Goal: Task Accomplishment & Management: Manage account settings

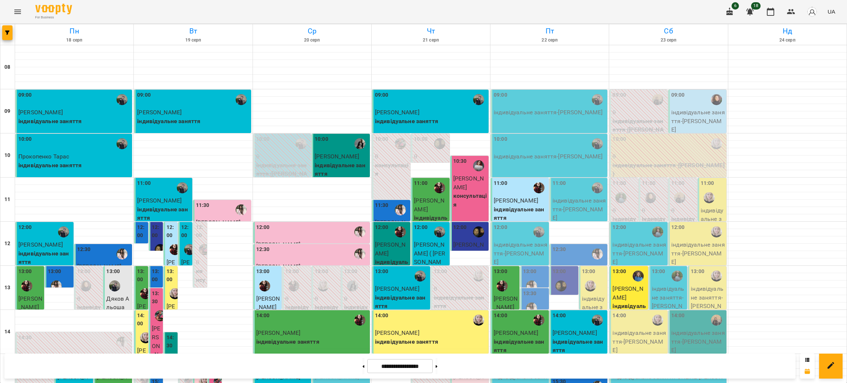
scroll to position [202, 0]
click at [6, 31] on icon "button" at bounding box center [7, 33] width 4 height 4
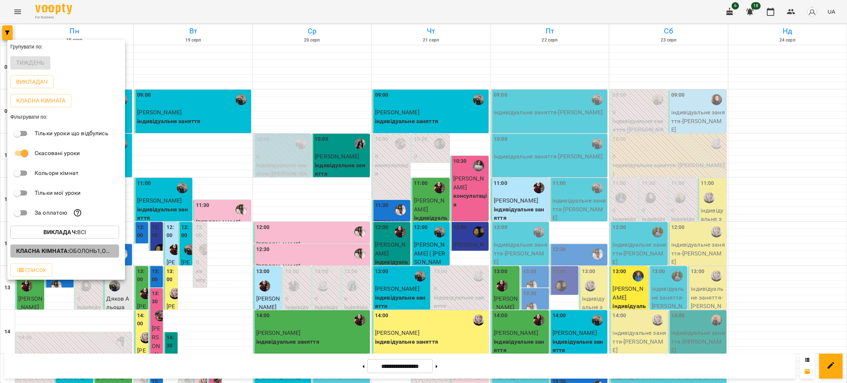
click at [83, 253] on p "Класна кімната : Оболонь1,Оболонь2,Оболонь3,Оболонь4,Оболонь5 (логоп.),Оболонь6…" at bounding box center [64, 251] width 97 height 9
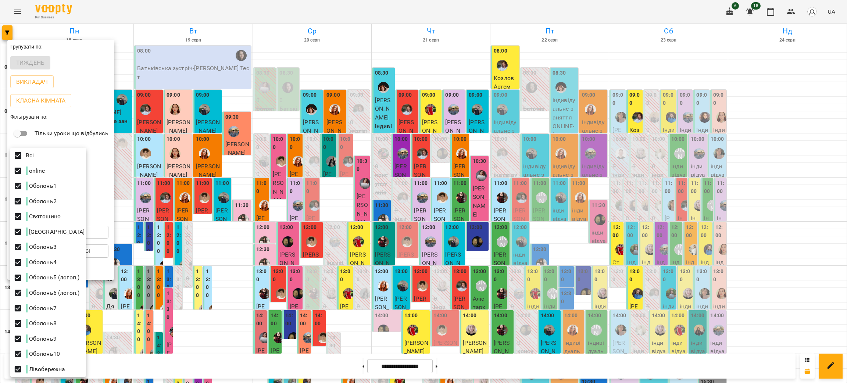
click at [281, 200] on div at bounding box center [423, 191] width 847 height 383
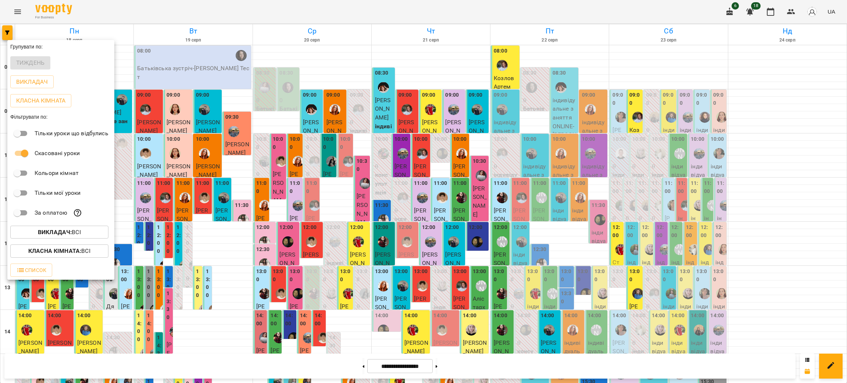
click at [84, 254] on p "Класна кімната : Всі" at bounding box center [59, 251] width 62 height 9
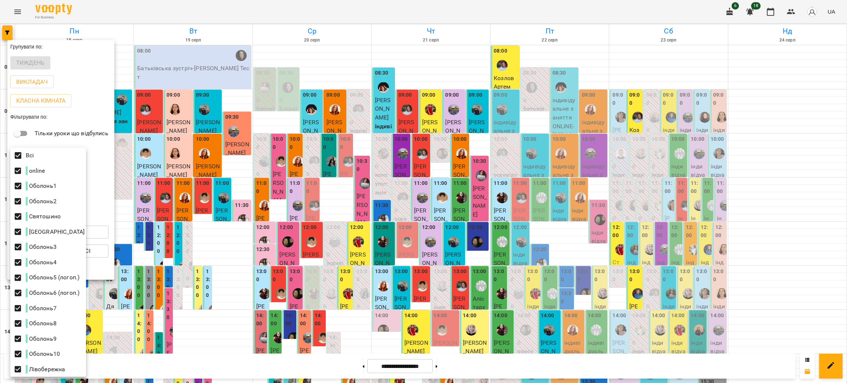
click at [180, 249] on div at bounding box center [423, 191] width 847 height 383
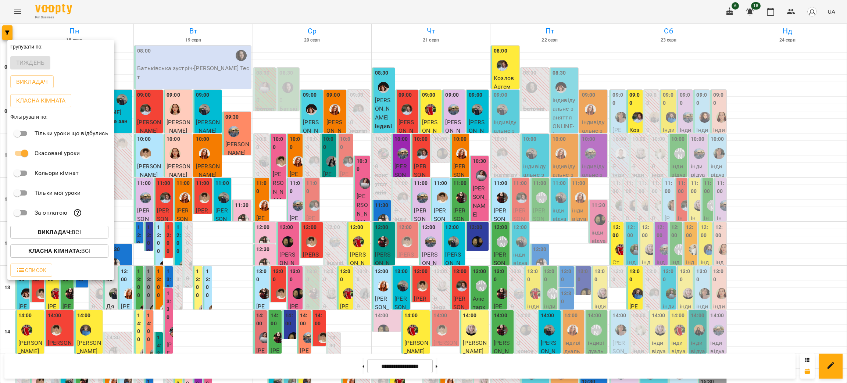
click at [71, 236] on b "Викладач :" at bounding box center [55, 232] width 34 height 7
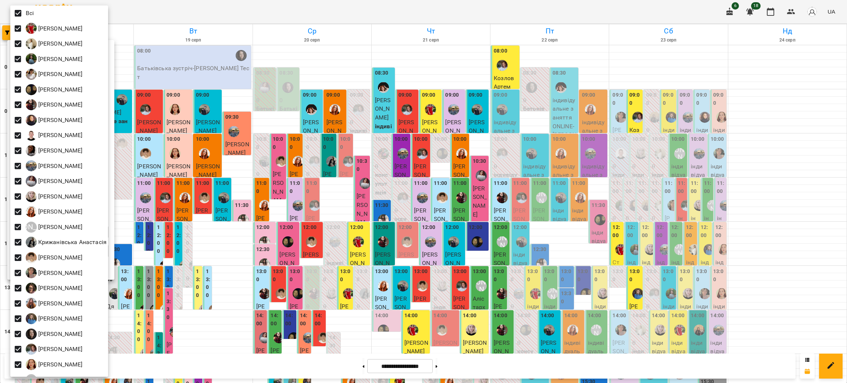
click at [187, 257] on div at bounding box center [423, 191] width 847 height 383
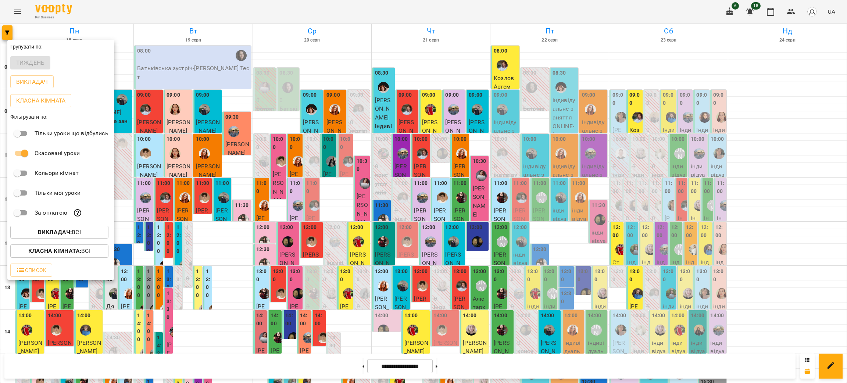
click at [46, 253] on b "Класна кімната :" at bounding box center [54, 250] width 53 height 7
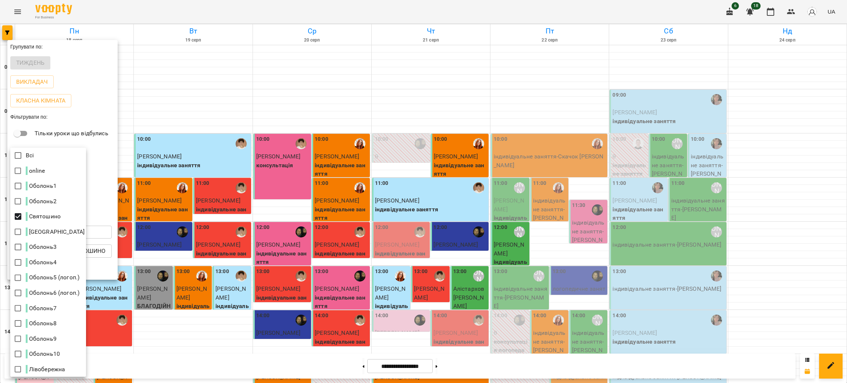
click at [545, 214] on div at bounding box center [423, 191] width 847 height 383
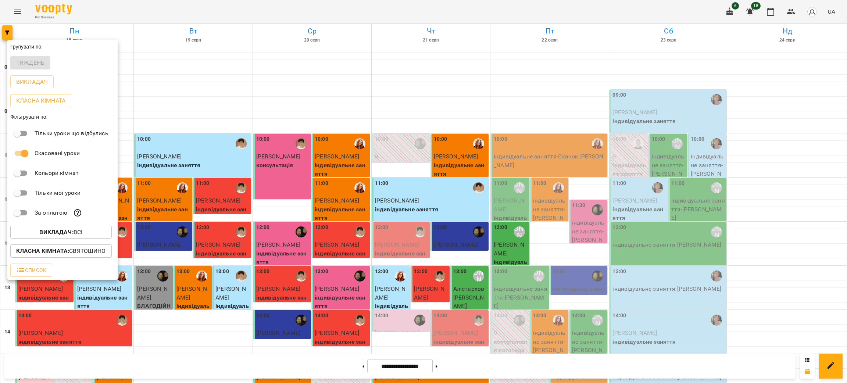
click at [545, 214] on div at bounding box center [423, 191] width 847 height 383
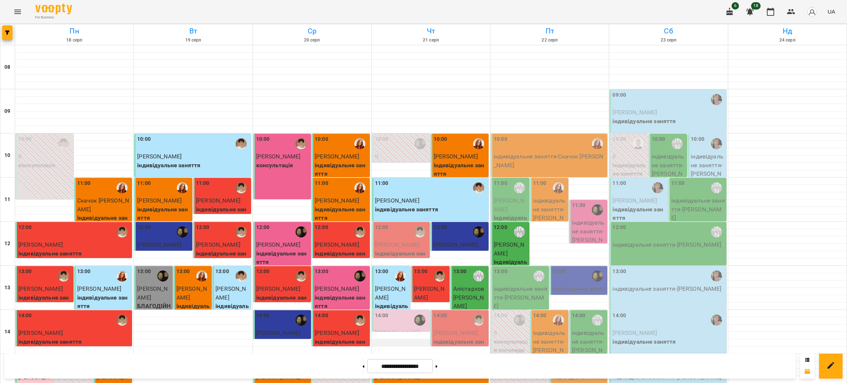
scroll to position [55, 0]
click at [7, 36] on button "button" at bounding box center [7, 32] width 10 height 15
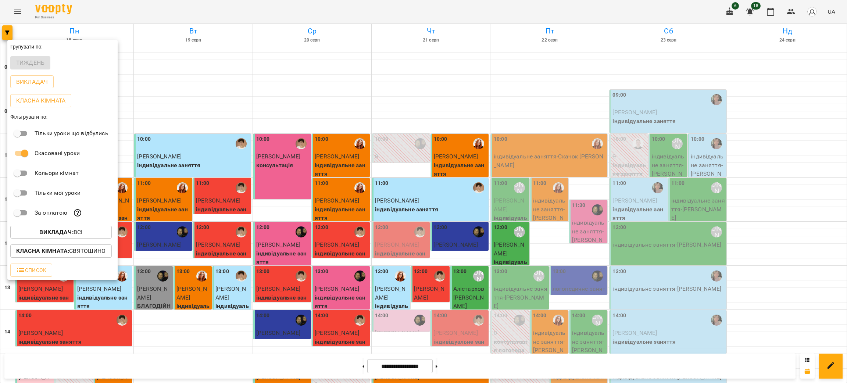
click at [70, 235] on b "Викладач :" at bounding box center [56, 232] width 34 height 7
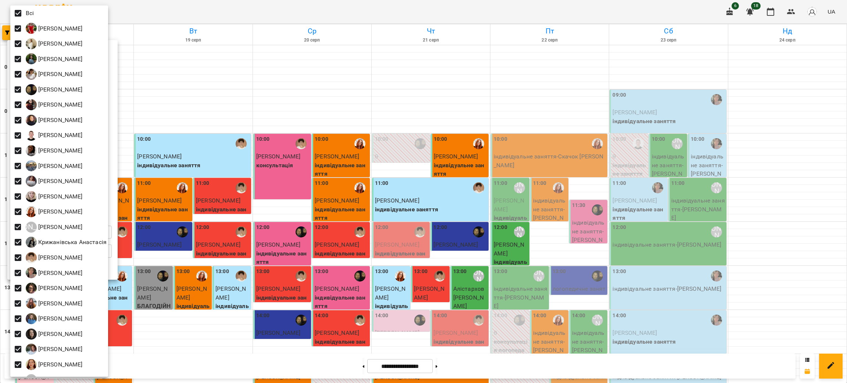
click at [317, 198] on div at bounding box center [423, 191] width 847 height 383
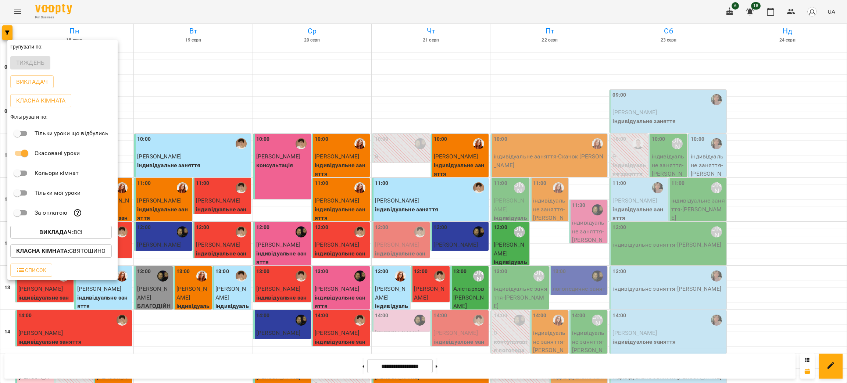
click at [100, 252] on p "Класна кімната : Святошино" at bounding box center [61, 251] width 90 height 9
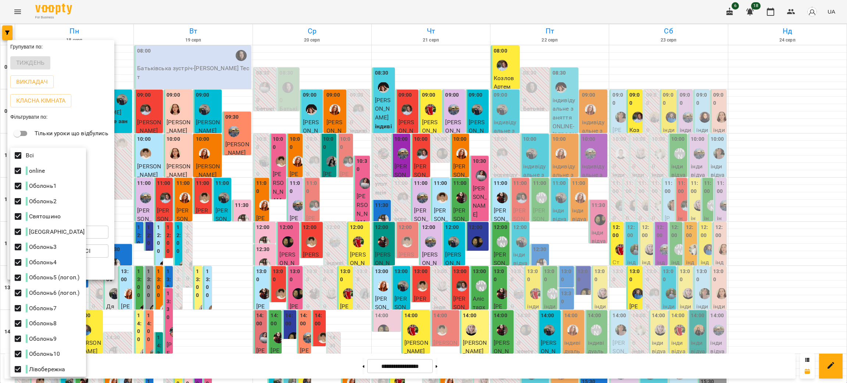
click at [490, 171] on div at bounding box center [423, 191] width 847 height 383
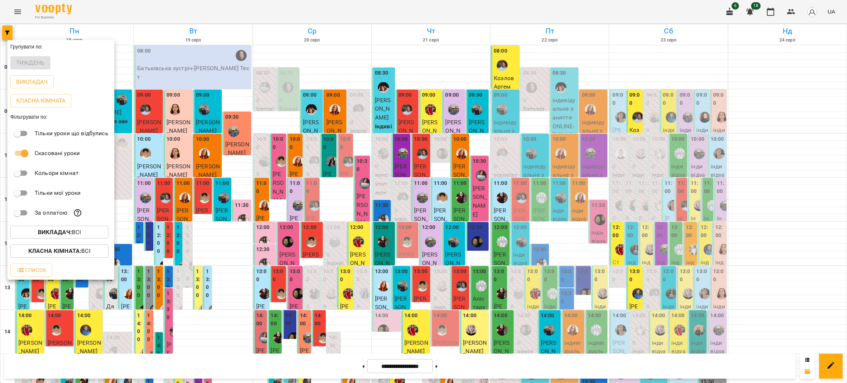
click at [490, 171] on div at bounding box center [423, 191] width 847 height 383
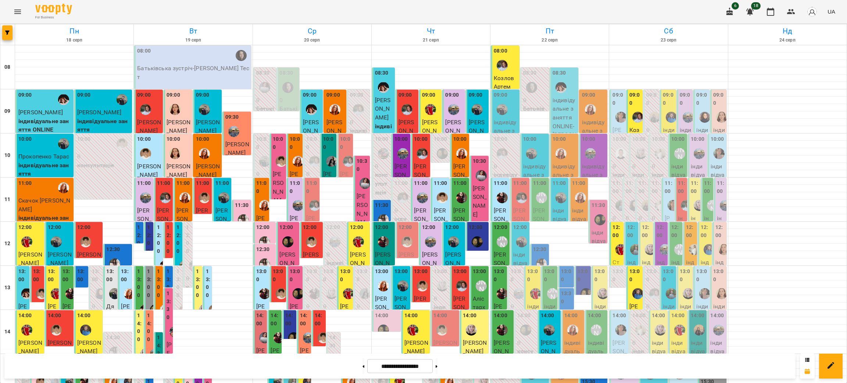
scroll to position [0, 0]
click at [691, 192] on label "11:00" at bounding box center [695, 187] width 8 height 16
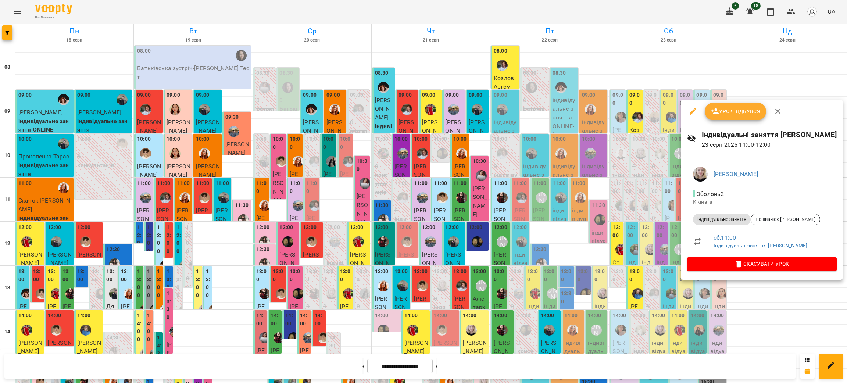
click at [639, 206] on div at bounding box center [423, 191] width 847 height 383
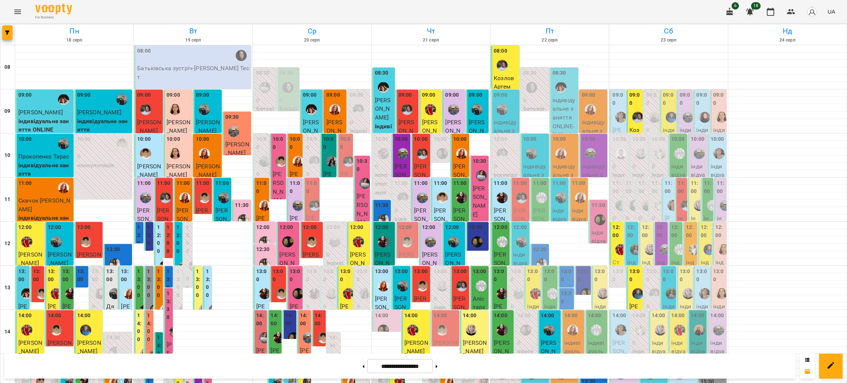
scroll to position [313, 0]
click at [3, 30] on div "Пн 18 серп Вт 19 серп Ср 20 серп Чт 21 серп Пт 22 серп Сб 23 серп Нд 24 серп 08…" at bounding box center [423, 360] width 847 height 672
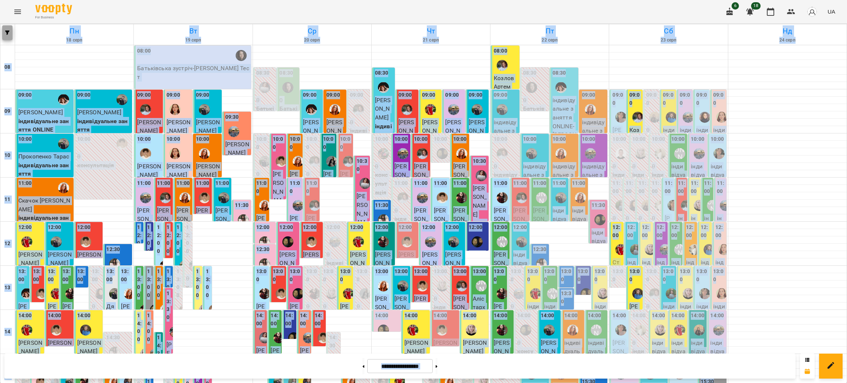
click at [7, 33] on icon "button" at bounding box center [7, 33] width 4 height 4
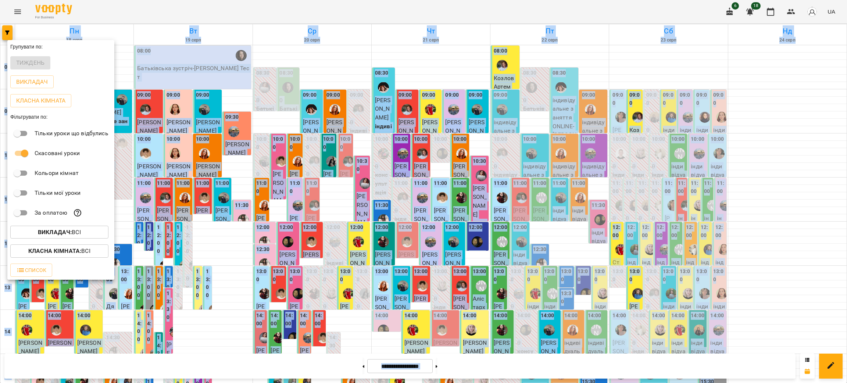
click at [63, 233] on b "Викладач :" at bounding box center [55, 232] width 34 height 7
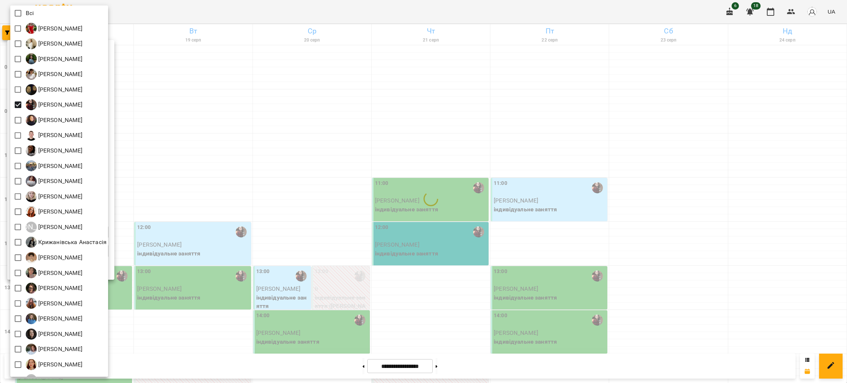
click at [464, 213] on div at bounding box center [423, 191] width 847 height 383
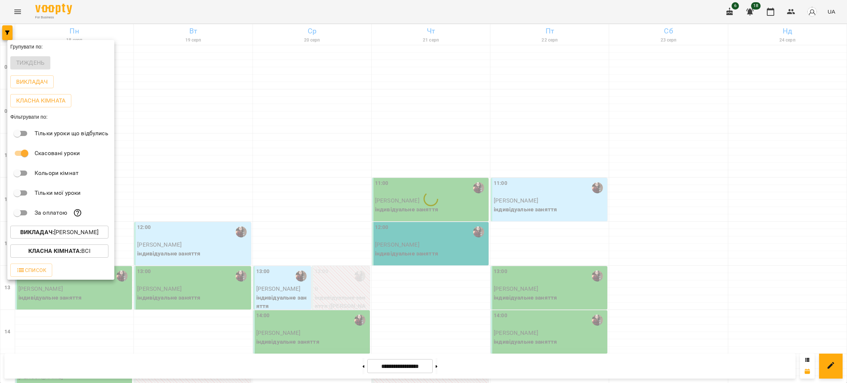
click at [464, 213] on div at bounding box center [423, 191] width 847 height 383
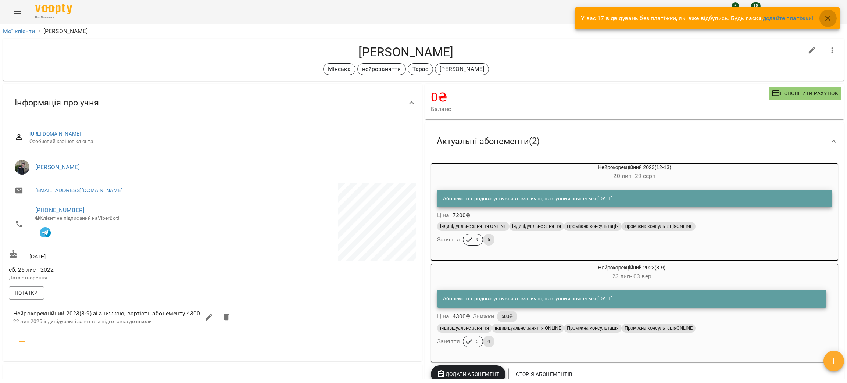
click at [829, 18] on icon "button" at bounding box center [828, 18] width 5 height 5
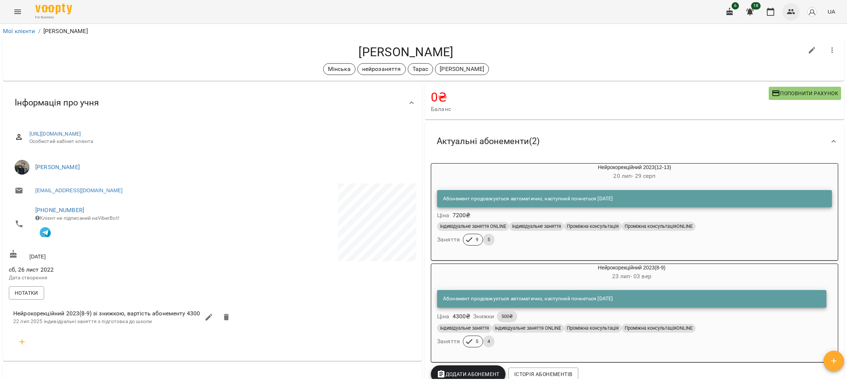
click at [791, 12] on icon "button" at bounding box center [791, 11] width 8 height 5
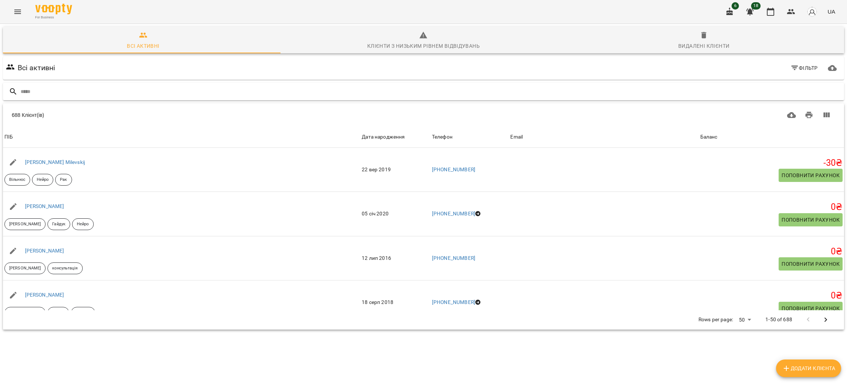
click at [60, 86] on input "text" at bounding box center [431, 92] width 821 height 12
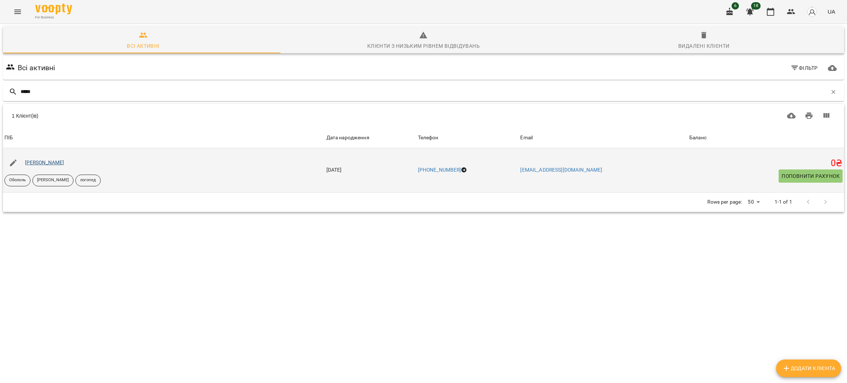
type input "*****"
click at [59, 163] on link "[PERSON_NAME]" at bounding box center [44, 163] width 39 height 6
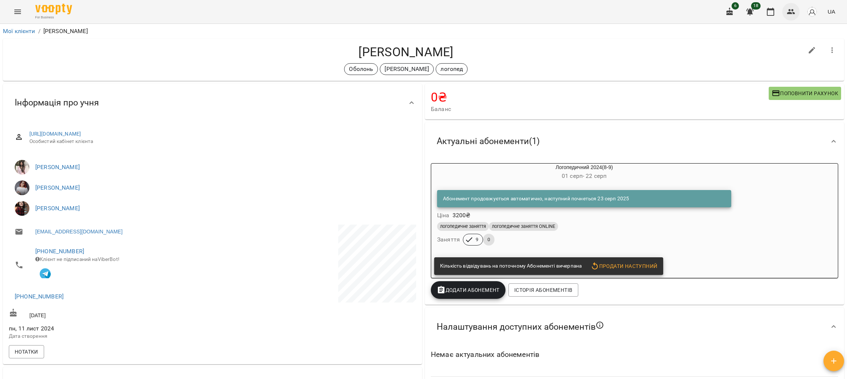
click at [784, 14] on button "button" at bounding box center [792, 12] width 18 height 18
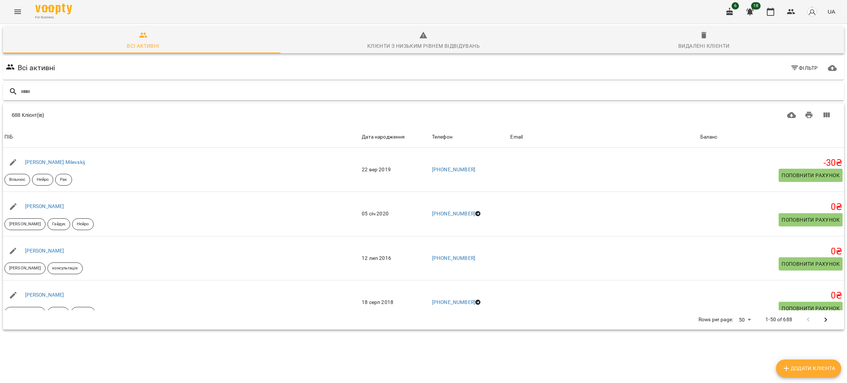
click at [74, 88] on input "text" at bounding box center [431, 92] width 821 height 12
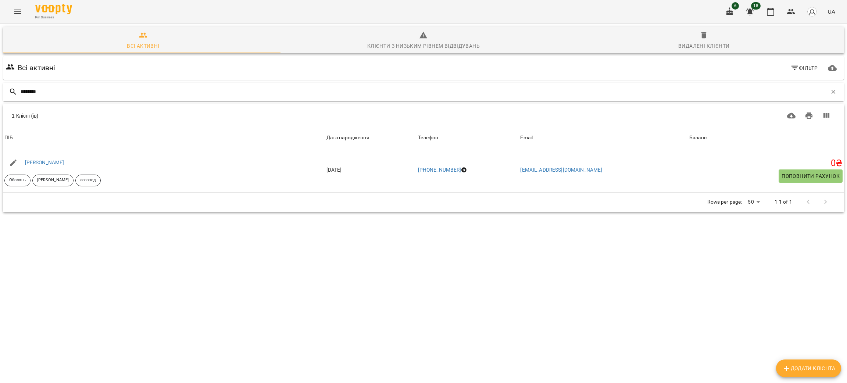
click at [65, 97] on input "********" at bounding box center [424, 92] width 807 height 12
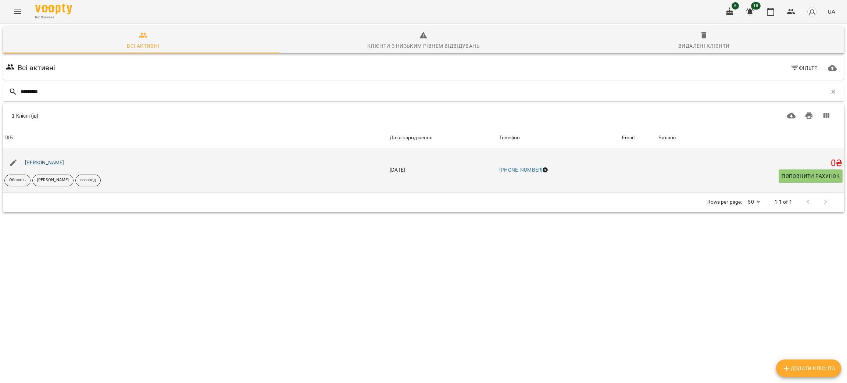
type input "*********"
click at [64, 162] on link "[PERSON_NAME]" at bounding box center [44, 163] width 39 height 6
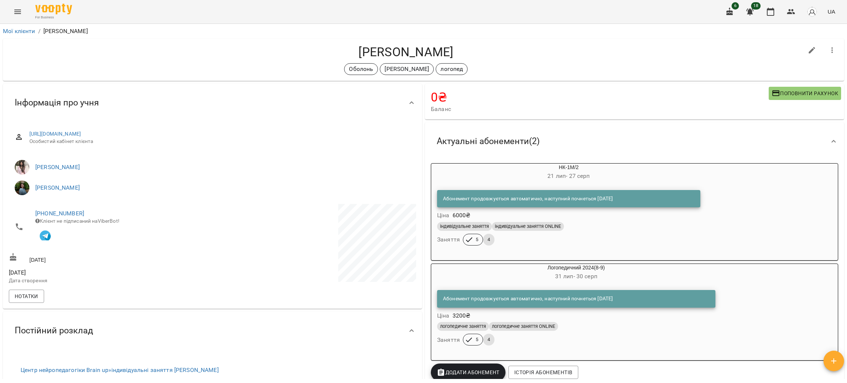
drag, startPoint x: 528, startPoint y: 96, endPoint x: 504, endPoint y: 98, distance: 24.7
click at [504, 98] on h4 "0 ₴" at bounding box center [600, 97] width 338 height 15
drag, startPoint x: 498, startPoint y: 98, endPoint x: 434, endPoint y: 95, distance: 64.5
click at [434, 95] on h4 "0 ₴" at bounding box center [600, 97] width 338 height 15
click at [475, 92] on h4 "0 ₴" at bounding box center [600, 97] width 338 height 15
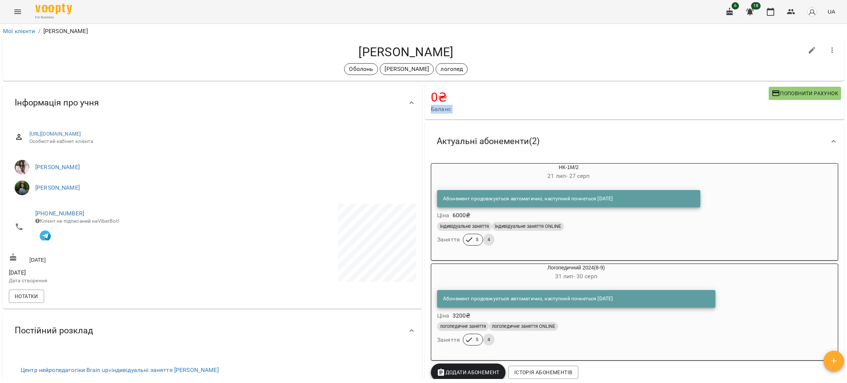
drag, startPoint x: 467, startPoint y: 92, endPoint x: 410, endPoint y: 101, distance: 57.4
click at [392, 116] on div "Інформація про учня" at bounding box center [212, 103] width 419 height 38
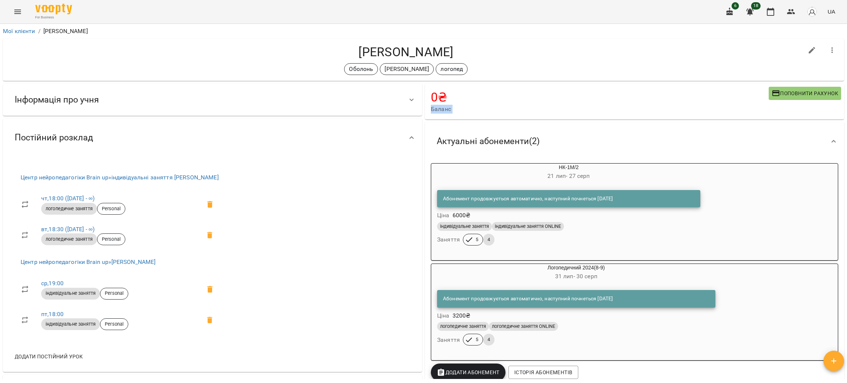
click at [396, 102] on div "Інформація про учня" at bounding box center [206, 99] width 394 height 23
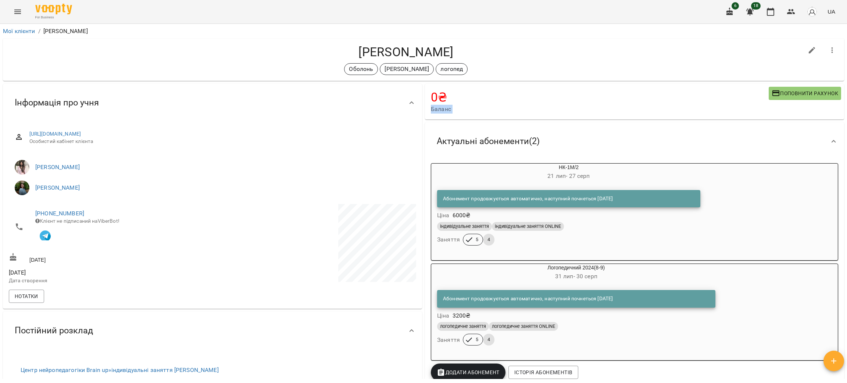
click at [457, 101] on h4 "0 ₴" at bounding box center [600, 97] width 338 height 15
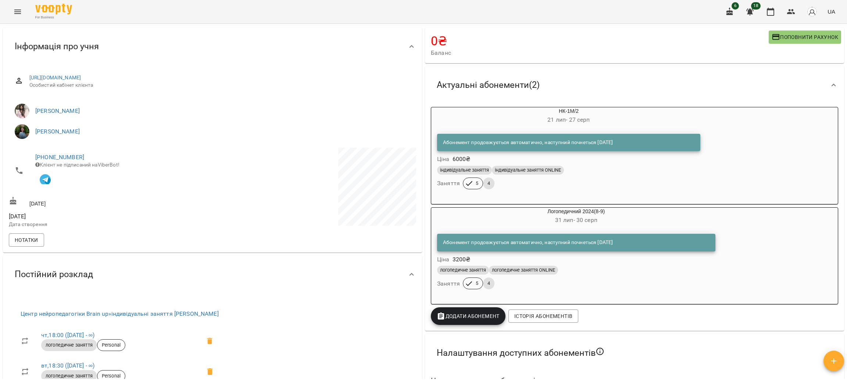
scroll to position [55, 0]
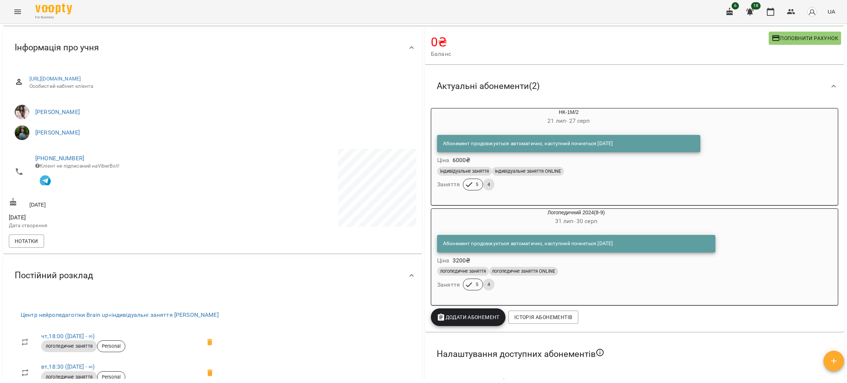
click at [465, 42] on h4 "0 ₴" at bounding box center [600, 42] width 338 height 15
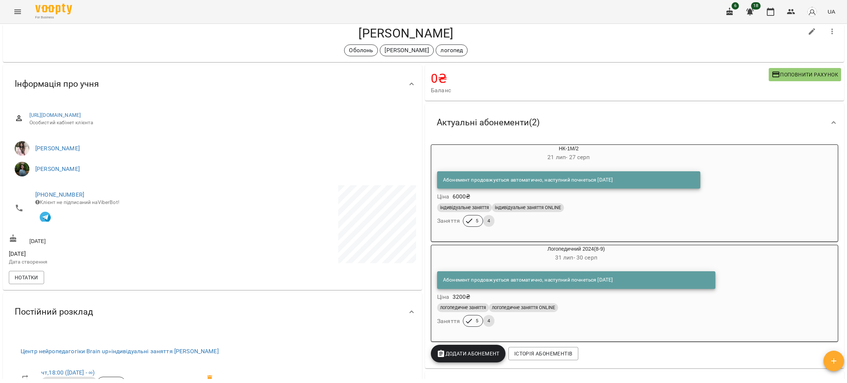
scroll to position [0, 0]
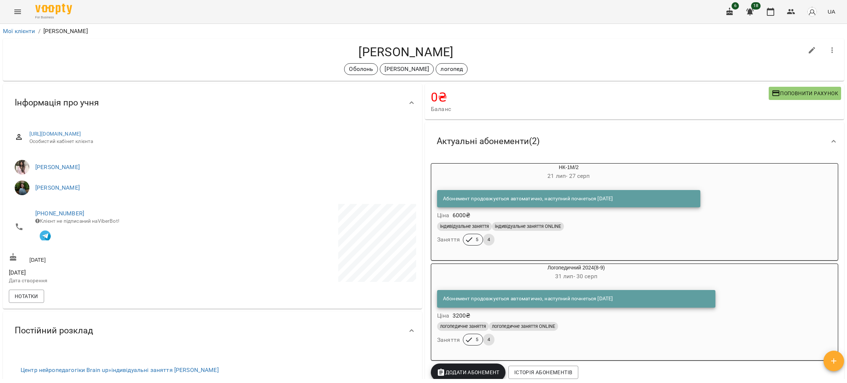
drag, startPoint x: 460, startPoint y: 53, endPoint x: 340, endPoint y: 50, distance: 119.6
click at [340, 50] on h4 "[PERSON_NAME]" at bounding box center [406, 51] width 795 height 15
click at [341, 50] on h4 "[PERSON_NAME]" at bounding box center [406, 51] width 795 height 15
drag, startPoint x: 348, startPoint y: 50, endPoint x: 463, endPoint y: 41, distance: 115.5
click at [463, 41] on div "[PERSON_NAME] [PERSON_NAME] логопед" at bounding box center [423, 60] width 841 height 42
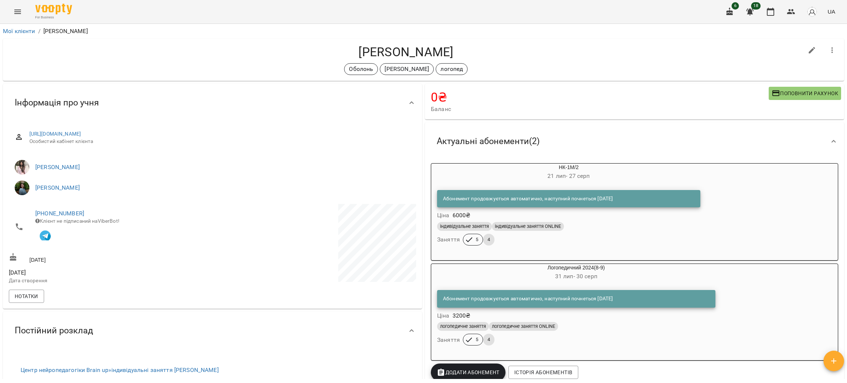
click at [463, 41] on div "[PERSON_NAME] [PERSON_NAME] логопед" at bounding box center [423, 60] width 841 height 42
drag, startPoint x: 345, startPoint y: 46, endPoint x: 474, endPoint y: 47, distance: 129.4
click at [474, 47] on h4 "[PERSON_NAME]" at bounding box center [406, 51] width 795 height 15
drag, startPoint x: 473, startPoint y: 47, endPoint x: 353, endPoint y: 50, distance: 119.9
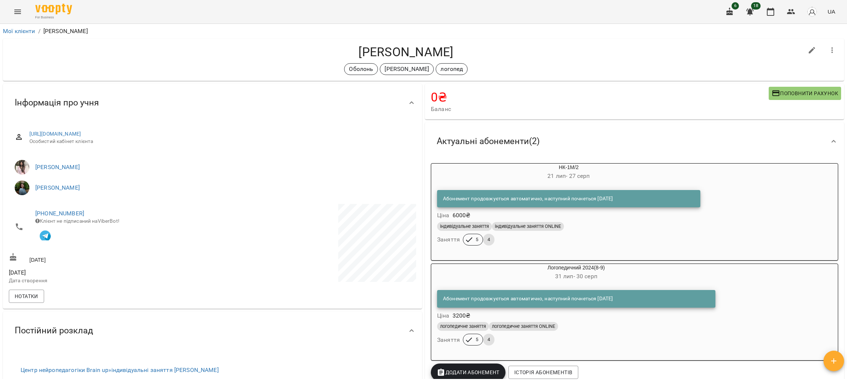
click at [353, 50] on h4 "[PERSON_NAME]" at bounding box center [406, 51] width 795 height 15
click at [50, 64] on div "Оболонь [PERSON_NAME] логопед" at bounding box center [406, 69] width 795 height 12
click at [787, 14] on button "button" at bounding box center [792, 12] width 18 height 18
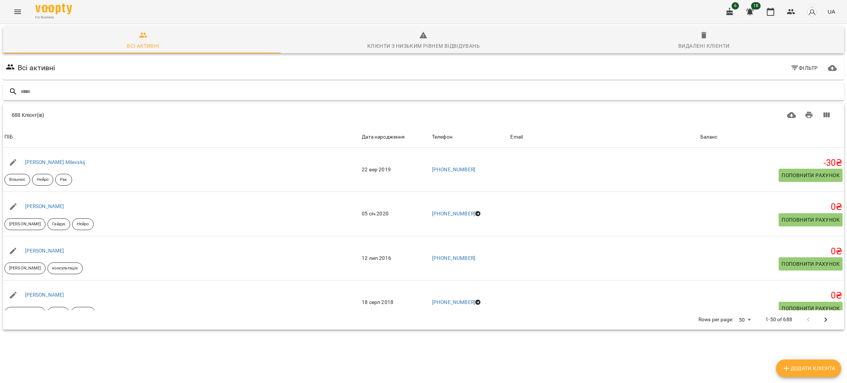
click at [75, 91] on input "text" at bounding box center [431, 92] width 821 height 12
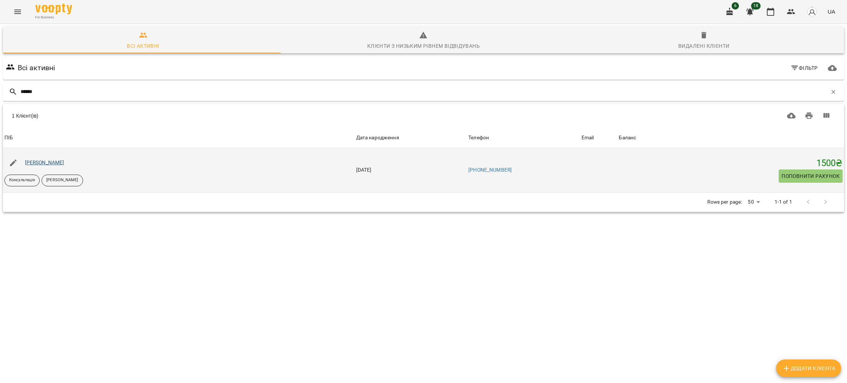
type input "******"
click at [44, 163] on link "[PERSON_NAME]" at bounding box center [44, 163] width 39 height 6
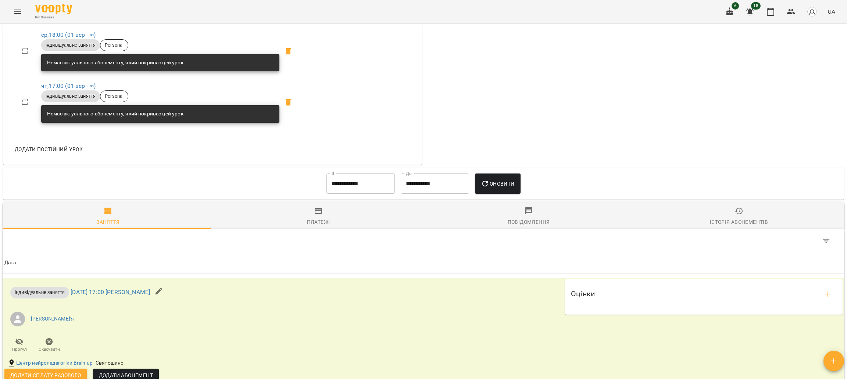
scroll to position [331, 0]
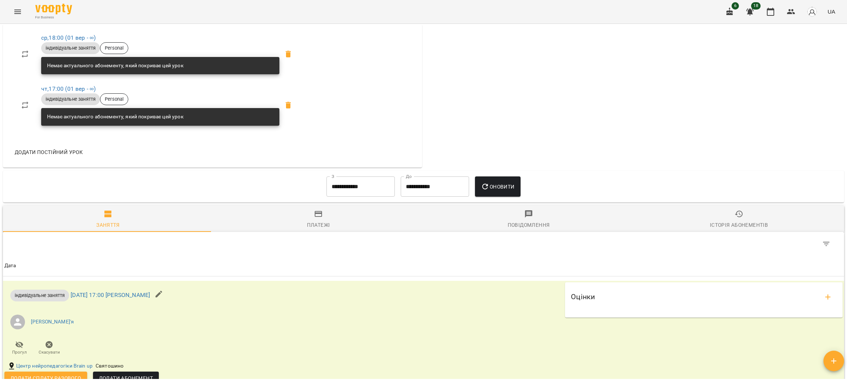
click at [359, 171] on div "**********" at bounding box center [423, 187] width 841 height 32
click at [361, 174] on div "**********" at bounding box center [361, 187] width 74 height 26
click at [364, 179] on input "**********" at bounding box center [361, 187] width 68 height 21
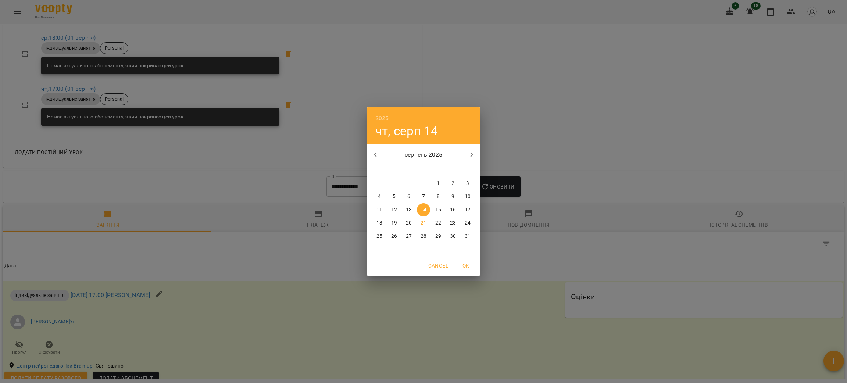
click at [537, 98] on div "2025 чт, серп 14 серпень 2025 пн вт ср чт пт сб нд 28 29 30 31 1 2 3 4 5 6 7 8 …" at bounding box center [423, 191] width 847 height 383
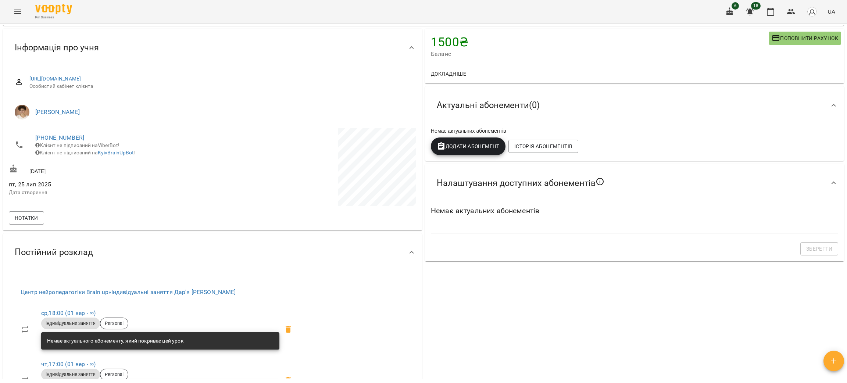
scroll to position [0, 0]
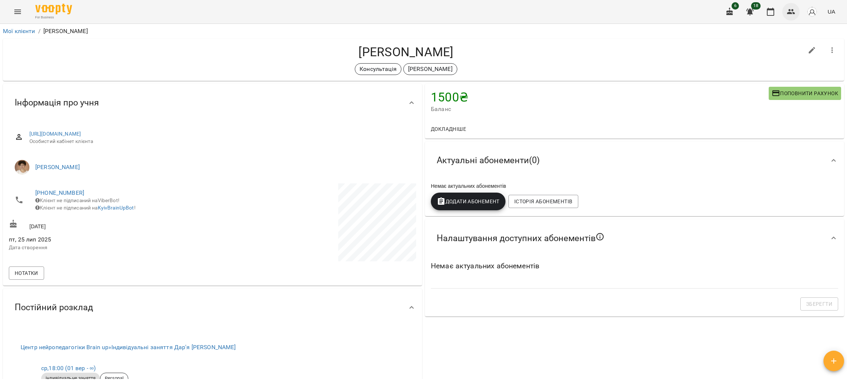
click at [789, 14] on icon "button" at bounding box center [791, 11] width 9 height 9
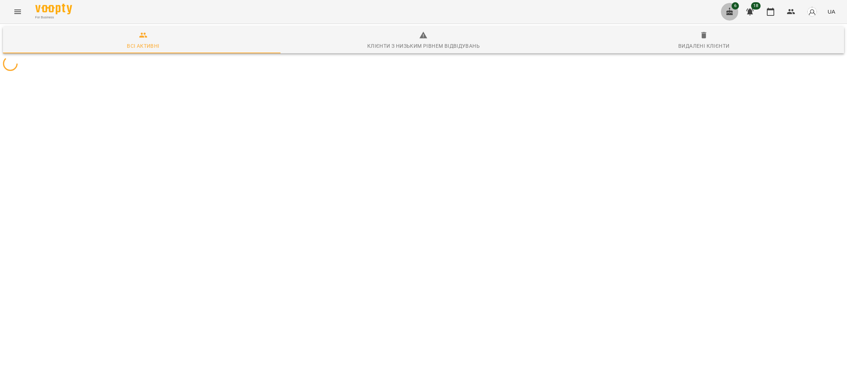
click at [726, 15] on icon "button" at bounding box center [730, 11] width 9 height 9
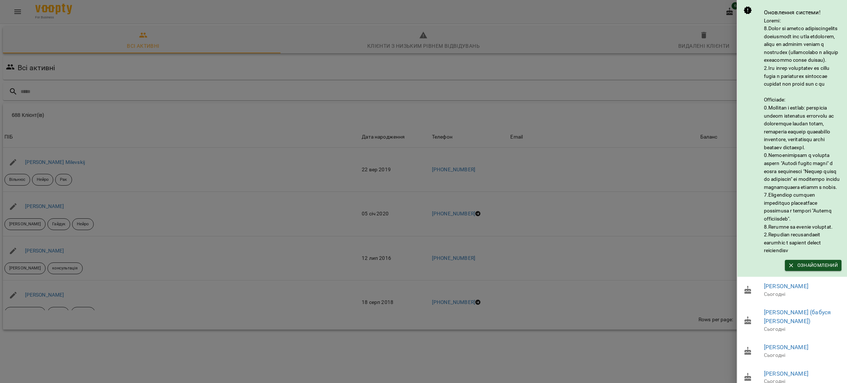
click at [726, 15] on div at bounding box center [423, 191] width 847 height 383
